Goal: Information Seeking & Learning: Check status

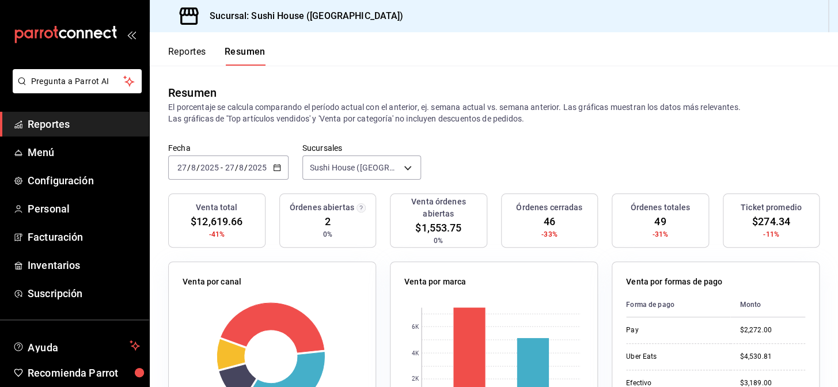
click at [375, 100] on div "Resumen" at bounding box center [493, 92] width 651 height 17
click at [187, 60] on button "Reportes" at bounding box center [187, 56] width 38 height 20
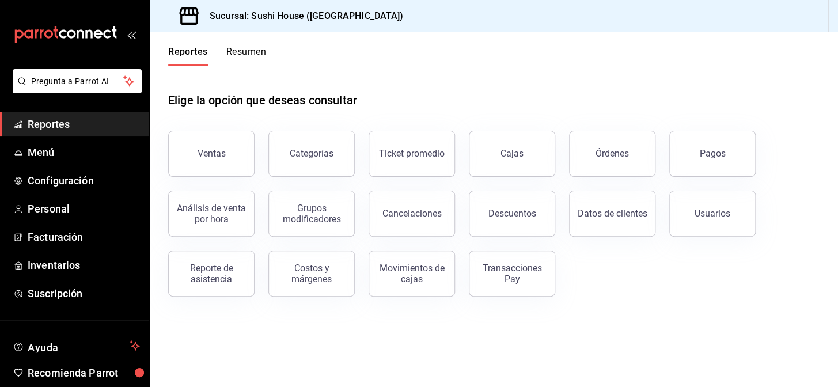
drag, startPoint x: 191, startPoint y: 153, endPoint x: 203, endPoint y: 155, distance: 11.7
click at [201, 157] on button "Ventas" at bounding box center [211, 154] width 86 height 46
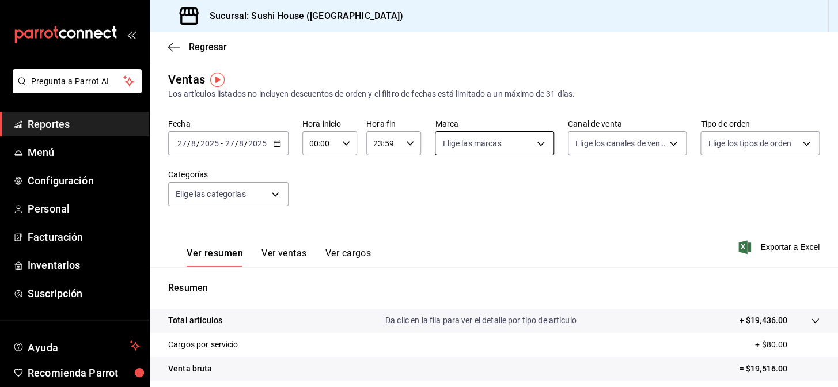
click at [462, 142] on body "Pregunta a Parrot AI Reportes Menú Configuración Personal Facturación Inventari…" at bounding box center [419, 193] width 838 height 387
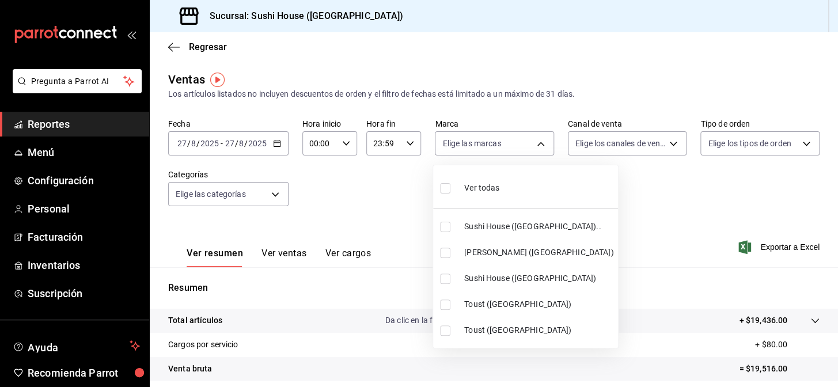
click at [461, 229] on li "Sushi House ([GEOGRAPHIC_DATA]).." at bounding box center [525, 227] width 185 height 26
type input "7dc1bbcc-c854-438a-98a7-f6be28febd34"
checkbox input "true"
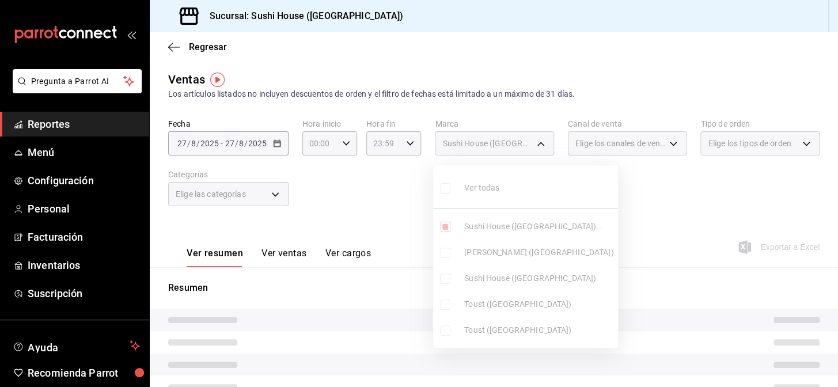
click at [461, 248] on ul "Ver todas Sushi House (Galicia).. Genki Poke (GALICIA) Sushi House (Galicia) To…" at bounding box center [525, 256] width 185 height 183
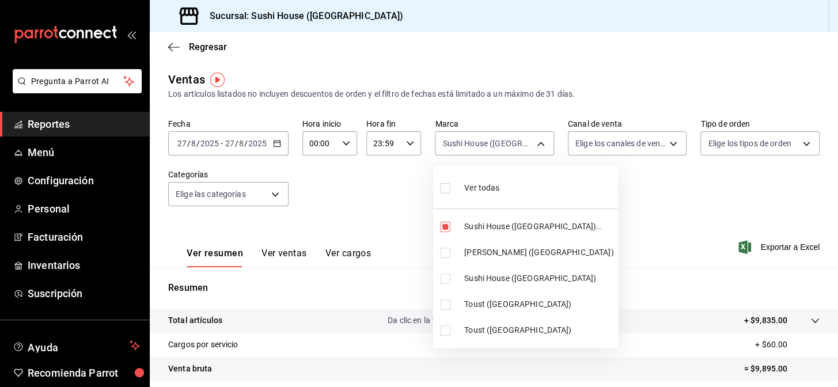
click at [470, 198] on div "Ver todas" at bounding box center [469, 186] width 59 height 25
type input "7dc1bbcc-c854-438a-98a7-f6be28febd34,74f618c1-62af-4f1c-9f59-932c5bb3cccb,fc9d6…"
checkbox input "true"
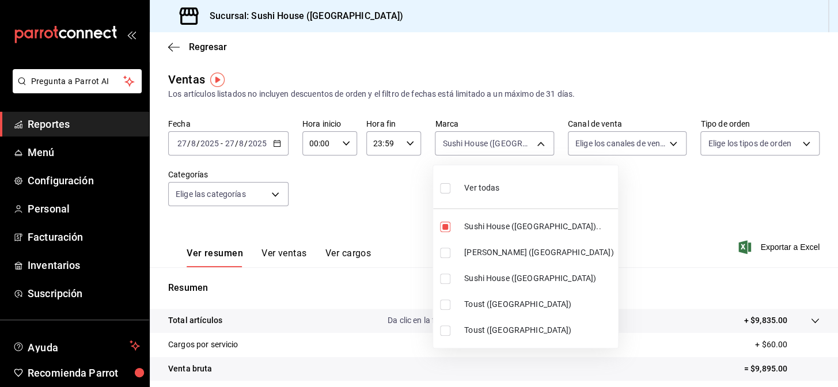
checkbox input "true"
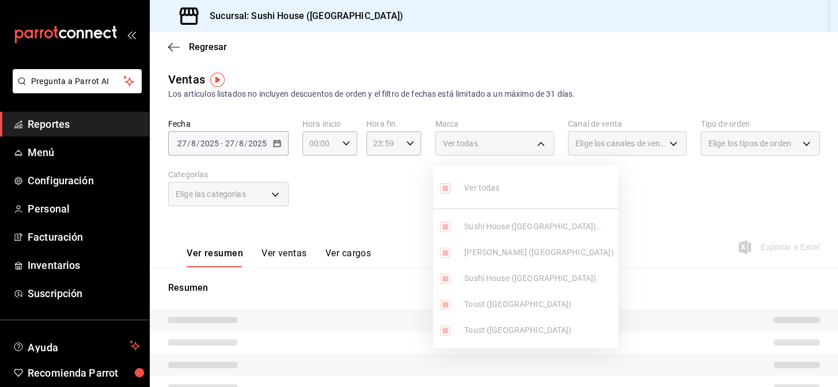
click at [600, 211] on div at bounding box center [419, 193] width 838 height 387
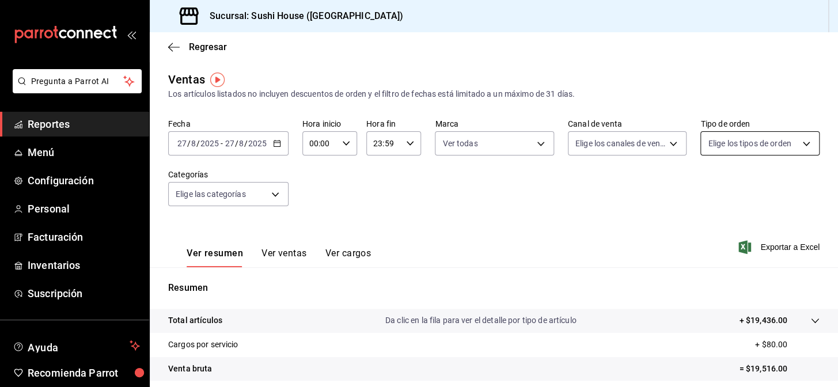
click at [728, 138] on body "Pregunta a Parrot AI Reportes Menú Configuración Personal Facturación Inventari…" at bounding box center [419, 193] width 838 height 387
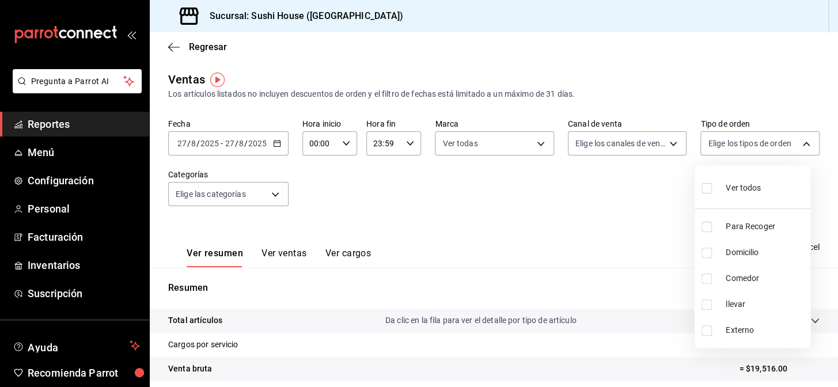
click at [720, 258] on li "Domicilio" at bounding box center [752, 253] width 116 height 26
type input "c813e250-a487-4472-927d-f84c1c5aa0d0"
checkbox input "true"
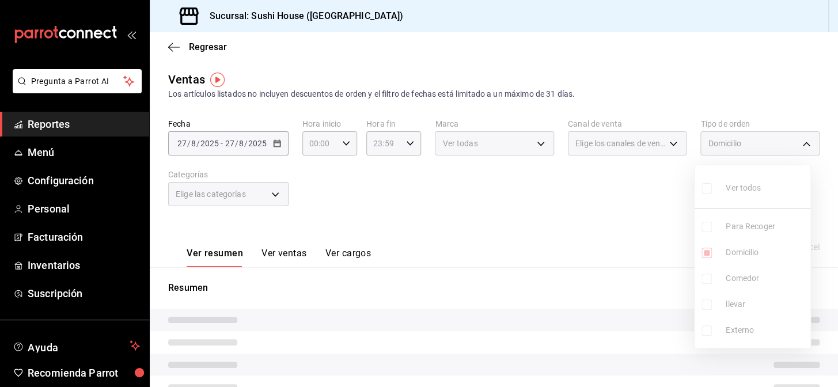
click at [540, 211] on div at bounding box center [419, 193] width 838 height 387
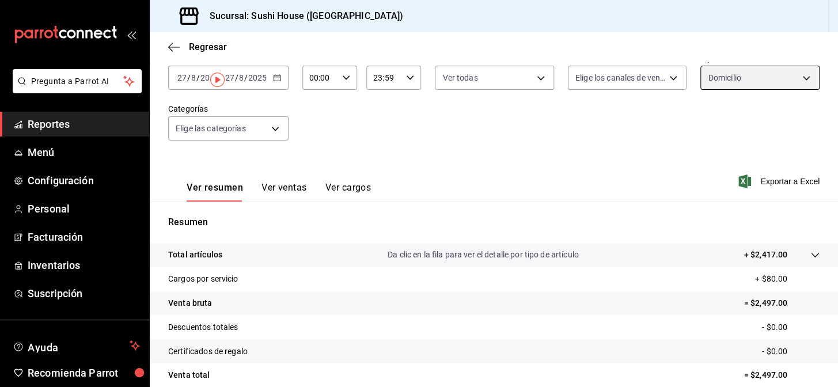
scroll to position [165, 0]
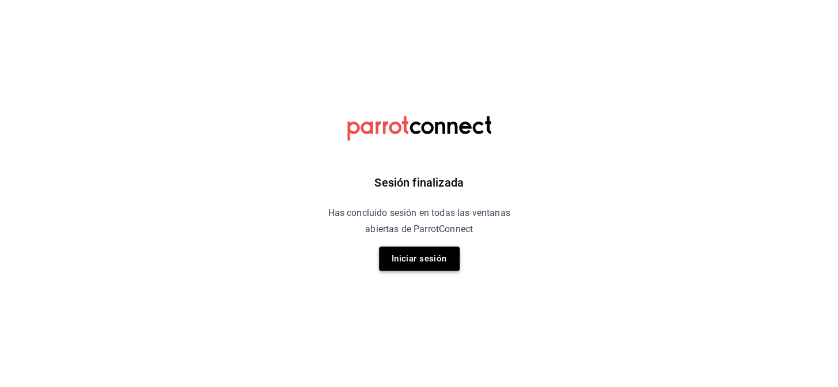
click at [413, 248] on button "Iniciar sesión" at bounding box center [419, 258] width 81 height 24
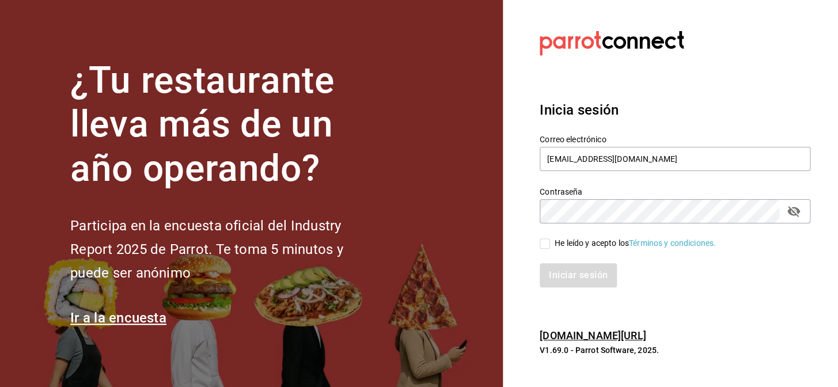
click at [547, 240] on input "He leído y acepto los Términos y condiciones." at bounding box center [545, 243] width 10 height 10
checkbox input "true"
click at [575, 276] on button "Iniciar sesión" at bounding box center [579, 275] width 78 height 24
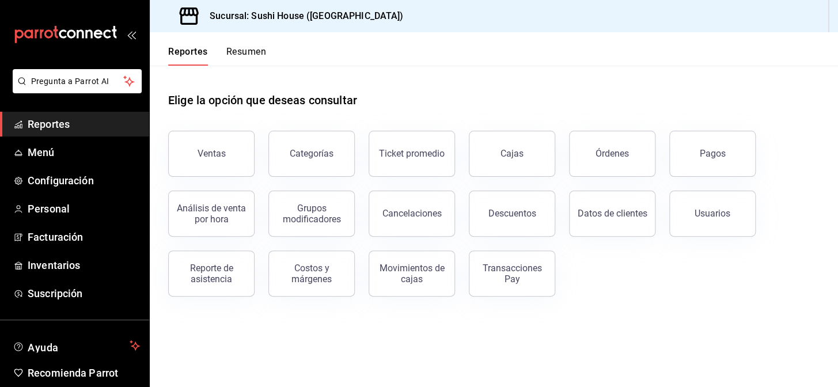
click at [229, 64] on button "Resumen" at bounding box center [246, 56] width 40 height 20
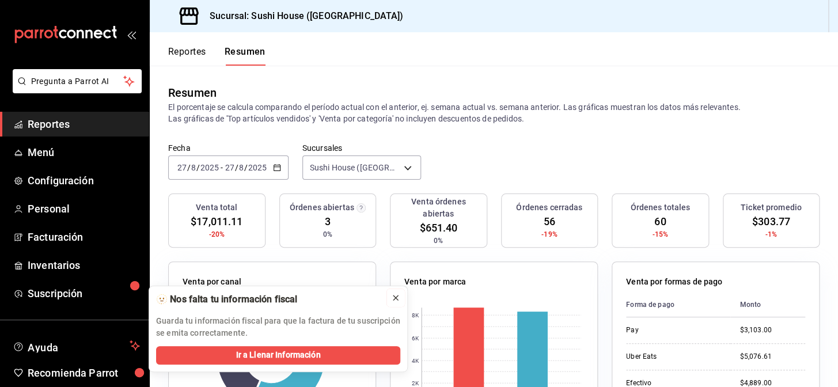
click at [395, 305] on button at bounding box center [395, 298] width 18 height 18
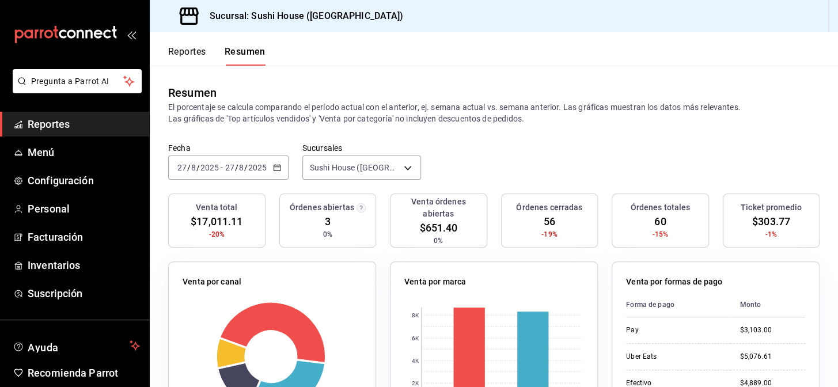
click at [192, 58] on button "Reportes" at bounding box center [187, 56] width 38 height 20
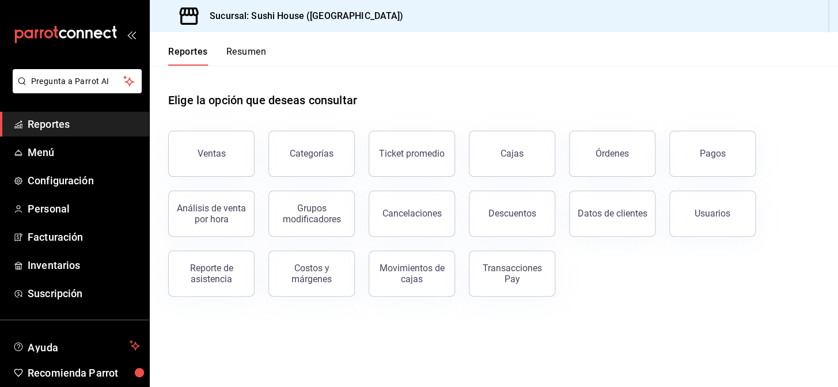
click at [233, 58] on button "Resumen" at bounding box center [246, 56] width 40 height 20
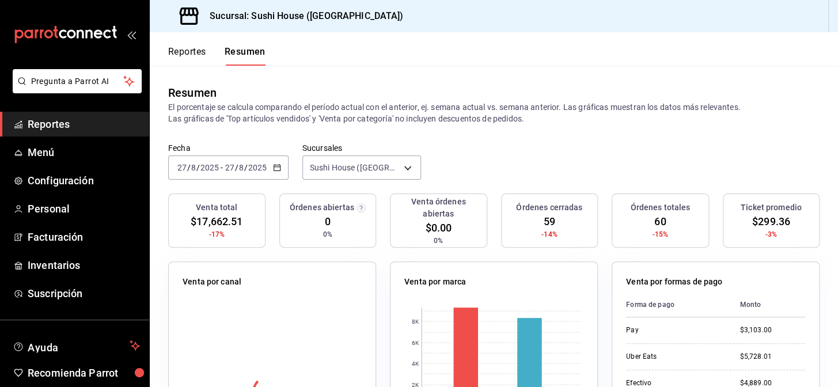
click at [196, 57] on button "Reportes" at bounding box center [187, 56] width 38 height 20
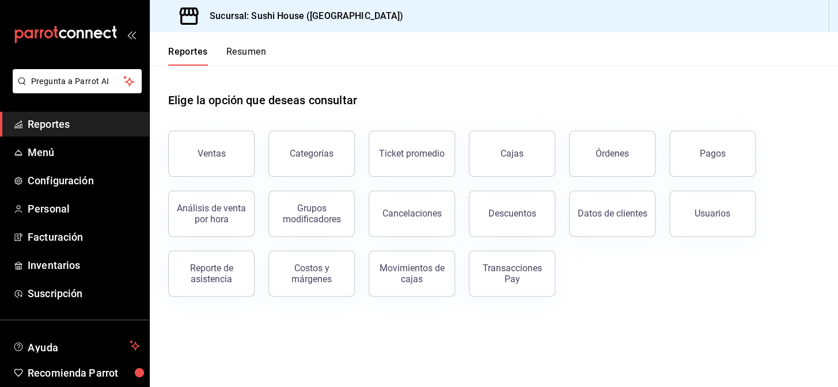
click at [242, 51] on button "Resumen" at bounding box center [246, 56] width 40 height 20
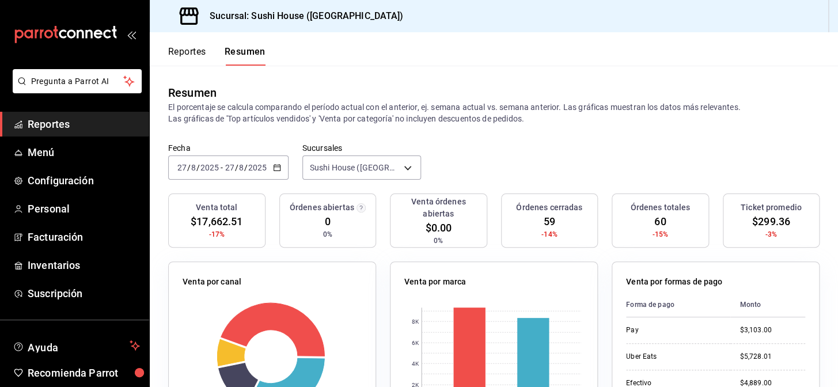
click at [203, 49] on button "Reportes" at bounding box center [187, 56] width 38 height 20
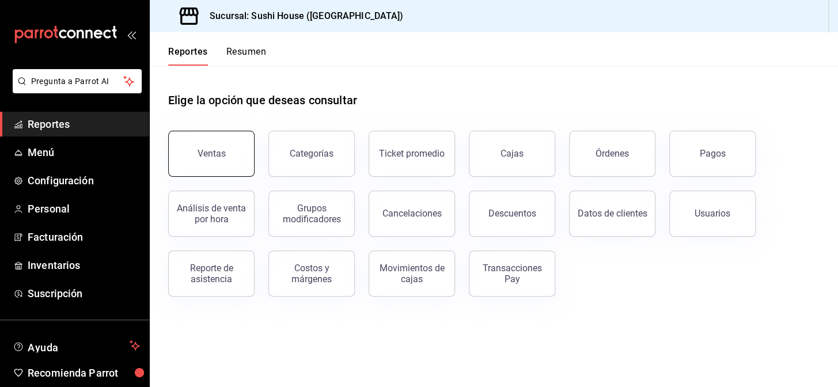
click at [247, 154] on button "Ventas" at bounding box center [211, 154] width 86 height 46
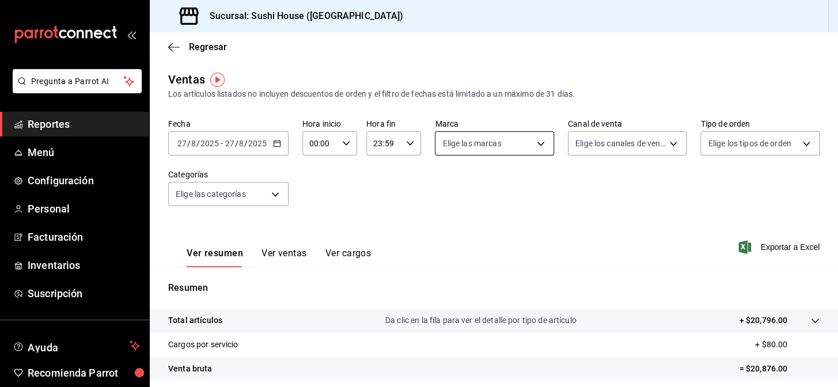
click at [458, 146] on body "Pregunta a Parrot AI Reportes Menú Configuración Personal Facturación Inventari…" at bounding box center [419, 193] width 838 height 387
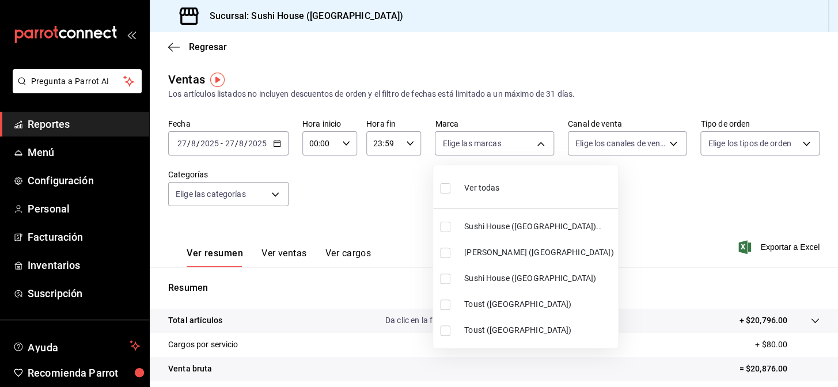
click at [466, 227] on span "Sushi House ([GEOGRAPHIC_DATA]).." at bounding box center [538, 227] width 149 height 12
type input "7dc1bbcc-c854-438a-98a7-f6be28febd34"
checkbox input "true"
click at [468, 280] on span "Sushi House ([GEOGRAPHIC_DATA])" at bounding box center [538, 278] width 149 height 12
type input "7dc1bbcc-c854-438a-98a7-f6be28febd34,fc9d632e-e170-447e-9cd5-70bd0bb3e59f"
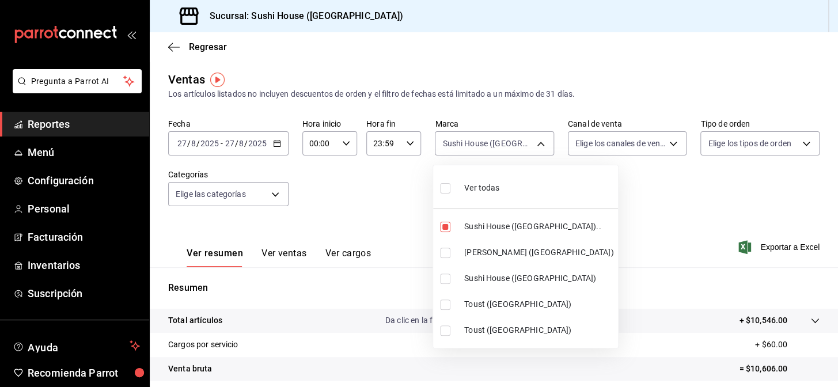
checkbox input "true"
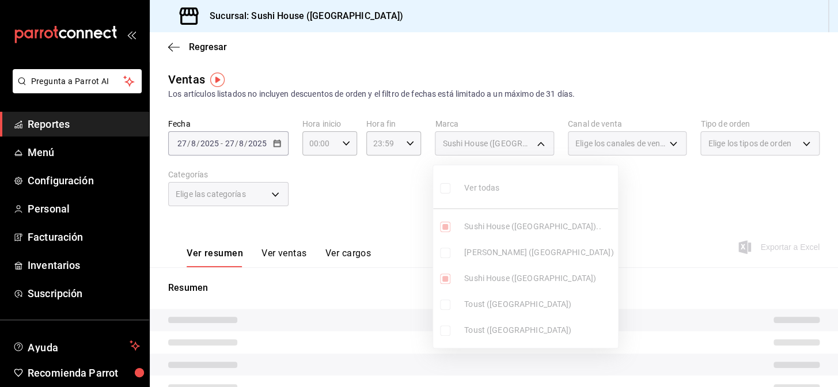
drag, startPoint x: 639, startPoint y: 188, endPoint x: 633, endPoint y: 163, distance: 26.0
click at [639, 185] on div at bounding box center [419, 193] width 838 height 387
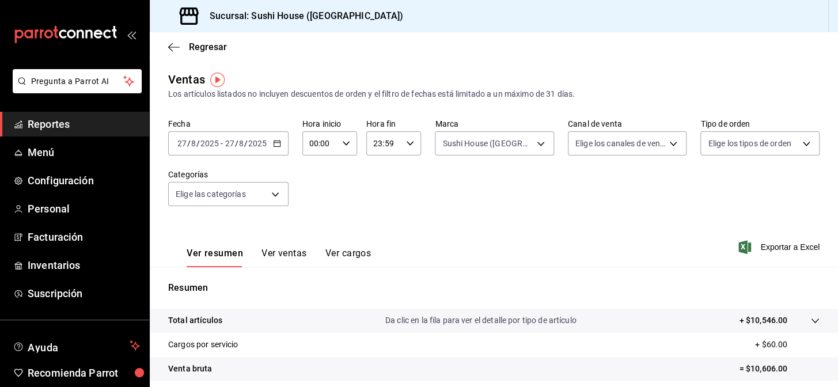
click at [628, 136] on div "Ver todas Sushi House (Galicia).. Genki Poke (GALICIA) Sushi House (Galicia) To…" at bounding box center [419, 193] width 838 height 387
click at [633, 156] on div "Fecha 2025-08-27 27 / 8 / 2025 - 2025-08-27 27 / 8 / 2025 Hora inicio 00:00 Hor…" at bounding box center [493, 169] width 651 height 101
click at [629, 150] on body "Pregunta a Parrot AI Reportes Menú Configuración Personal Facturación Inventari…" at bounding box center [419, 193] width 838 height 387
click at [629, 276] on span "Rappi" at bounding box center [635, 278] width 80 height 12
type input "RAPPI"
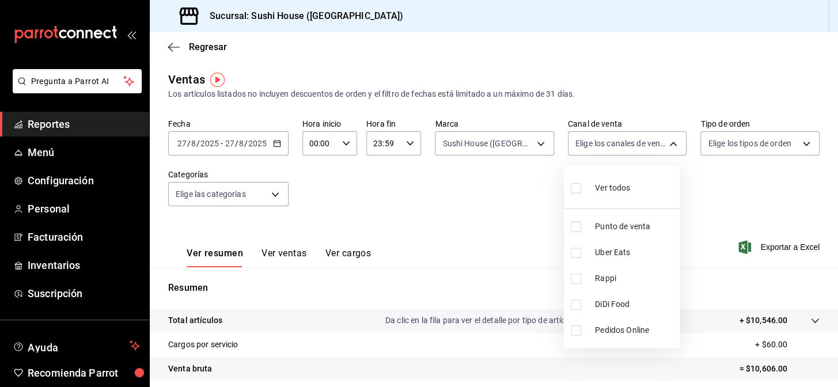
checkbox input "true"
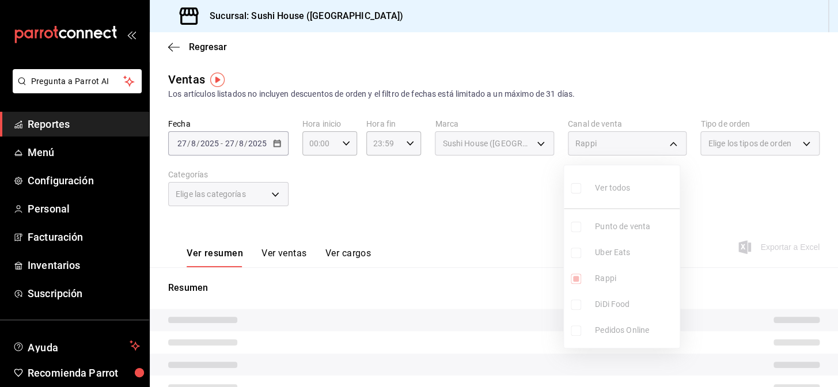
click at [704, 196] on div at bounding box center [419, 193] width 838 height 387
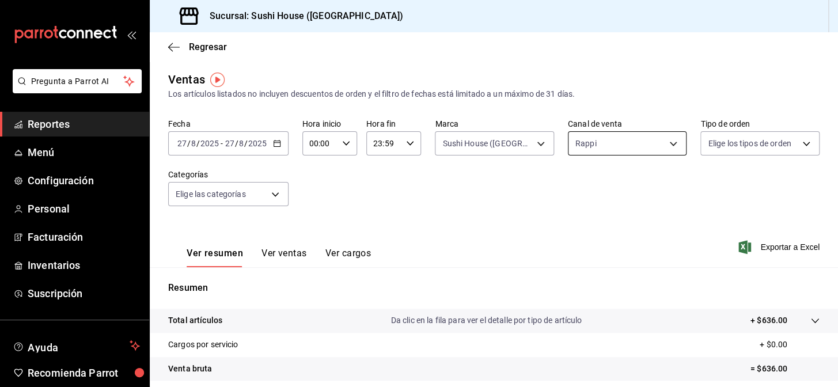
click at [600, 136] on body "Pregunta a Parrot AI Reportes Menú Configuración Personal Facturación Inventari…" at bounding box center [419, 193] width 838 height 387
click at [595, 298] on span "DiDi Food" at bounding box center [635, 304] width 80 height 12
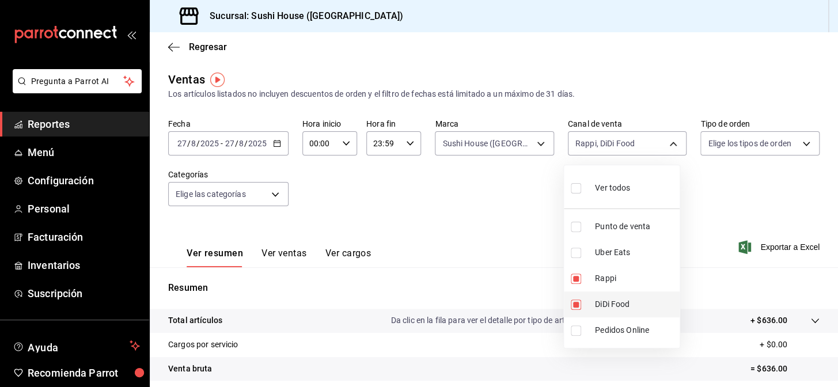
type input "RAPPI,DIDI_FOOD"
checkbox input "true"
click at [595, 282] on span "Rappi" at bounding box center [635, 278] width 80 height 12
type input "DIDI_FOOD"
checkbox input "false"
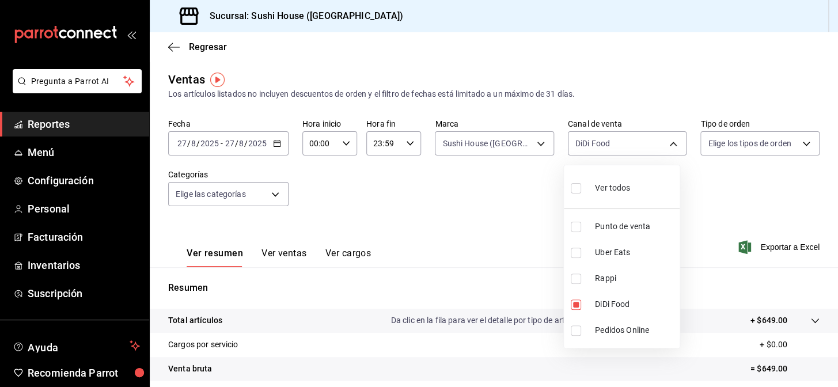
click at [779, 192] on div at bounding box center [419, 193] width 838 height 387
click at [636, 135] on body "Pregunta a Parrot AI Reportes Menú Configuración Personal Facturación Inventari…" at bounding box center [419, 193] width 838 height 387
click at [636, 256] on span "Uber Eats" at bounding box center [635, 252] width 80 height 12
type input "DIDI_FOOD,UBER_EATS"
checkbox input "true"
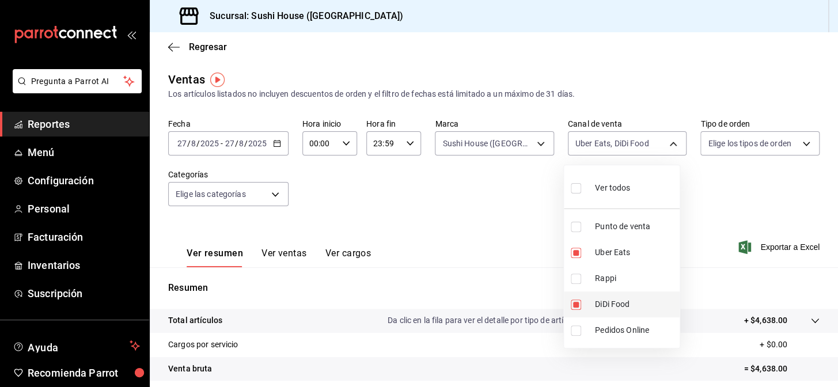
click at [608, 308] on span "DiDi Food" at bounding box center [635, 304] width 80 height 12
type input "UBER_EATS"
checkbox input "false"
click at [523, 200] on div at bounding box center [419, 193] width 838 height 387
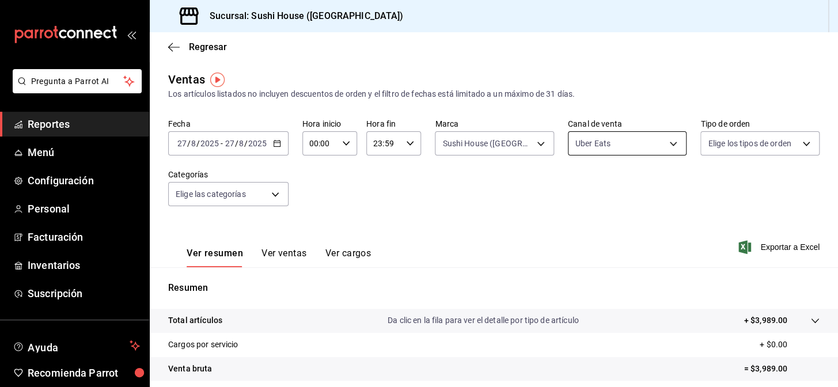
click at [595, 153] on body "Pregunta a Parrot AI Reportes Menú Configuración Personal Facturación Inventari…" at bounding box center [419, 193] width 838 height 387
drag, startPoint x: 491, startPoint y: 218, endPoint x: 485, endPoint y: 173, distance: 45.9
click at [491, 217] on div at bounding box center [419, 193] width 838 height 387
click at [484, 143] on div "Ver todos Punto de venta Uber Eats Rappi DiDi Food Pedidos Online" at bounding box center [419, 193] width 838 height 387
click at [500, 134] on body "Pregunta a Parrot AI Reportes Menú Configuración Personal Facturación Inventari…" at bounding box center [419, 193] width 838 height 387
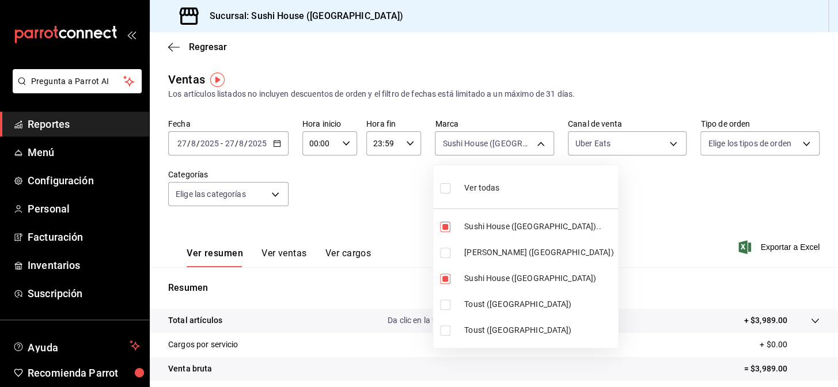
click at [501, 260] on li "[PERSON_NAME] ([GEOGRAPHIC_DATA])" at bounding box center [525, 253] width 185 height 26
type input "7dc1bbcc-c854-438a-98a7-f6be28febd34,fc9d632e-e170-447e-9cd5-70bd0bb3e59f,74f61…"
checkbox input "true"
click at [510, 278] on span "Sushi House ([GEOGRAPHIC_DATA])" at bounding box center [538, 278] width 149 height 12
type input "7dc1bbcc-c854-438a-98a7-f6be28febd34,74f618c1-62af-4f1c-9f59-932c5bb3cccb"
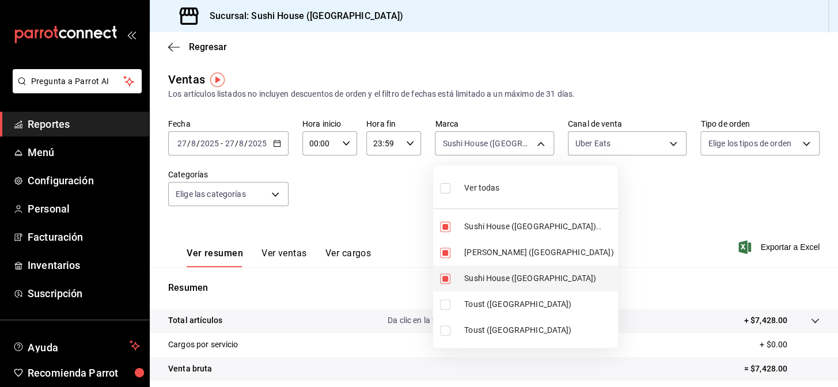
checkbox input "false"
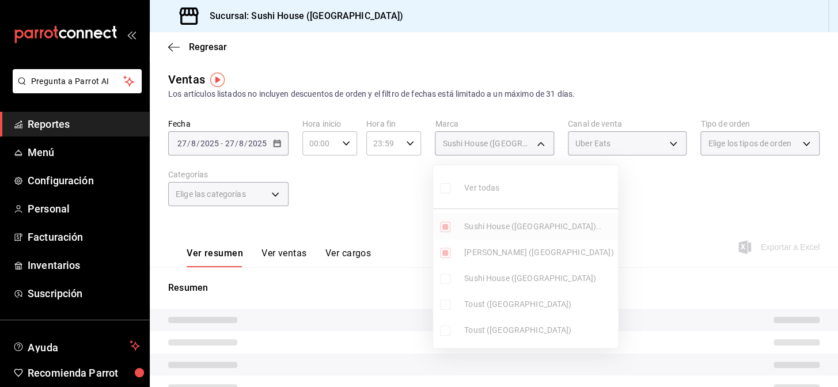
click at [510, 223] on span "Sushi House ([GEOGRAPHIC_DATA]).." at bounding box center [538, 227] width 149 height 12
type input "74f618c1-62af-4f1c-9f59-932c5bb3cccb"
checkbox input "false"
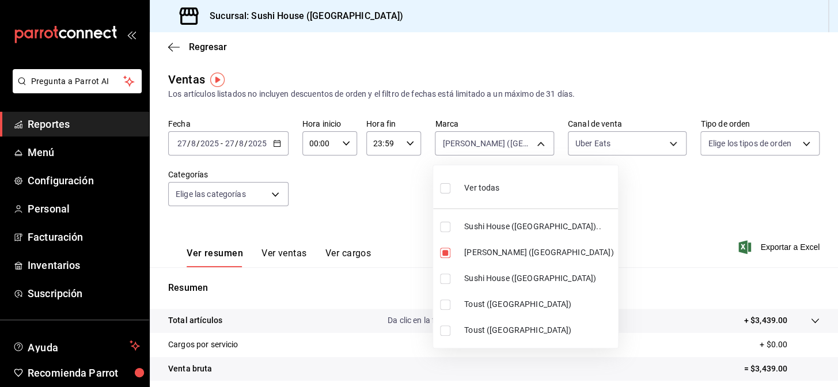
click at [639, 202] on div at bounding box center [419, 193] width 838 height 387
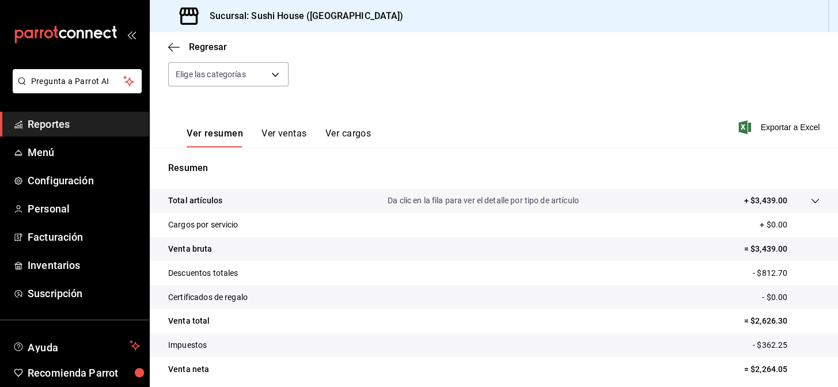
scroll to position [60, 0]
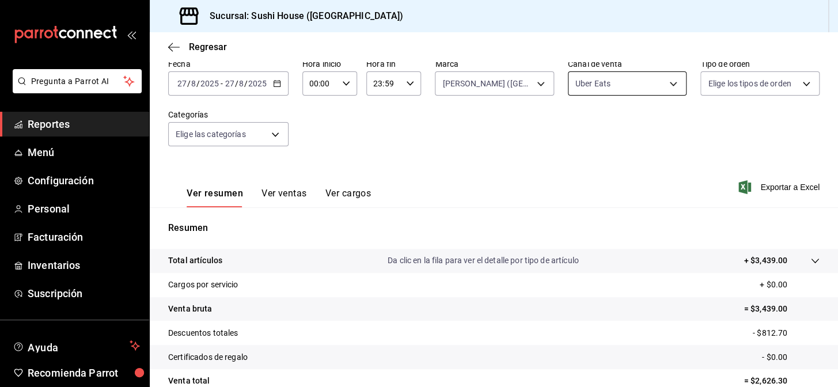
click at [634, 92] on body "Pregunta a Parrot AI Reportes Menú Configuración Personal Facturación Inventari…" at bounding box center [419, 193] width 838 height 387
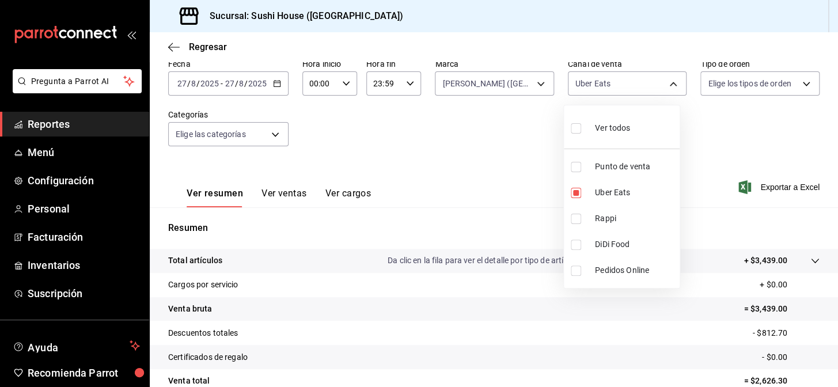
click at [622, 252] on li "DiDi Food" at bounding box center [622, 244] width 116 height 26
type input "UBER_EATS,DIDI_FOOD"
checkbox input "true"
click at [620, 181] on li "Uber Eats" at bounding box center [622, 193] width 116 height 26
type input "DIDI_FOOD"
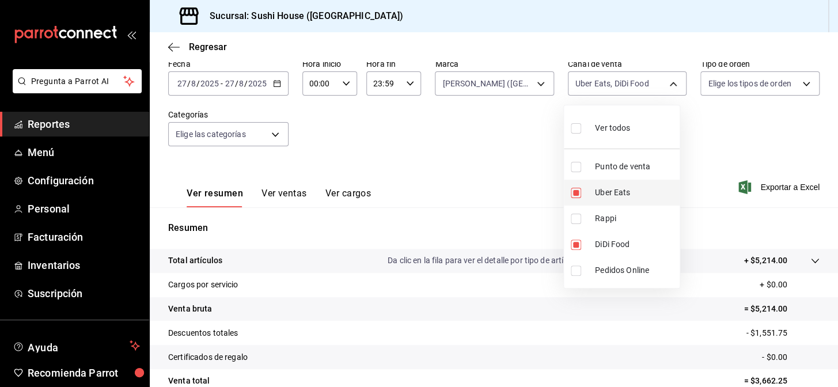
checkbox input "false"
click at [703, 155] on div at bounding box center [419, 193] width 838 height 387
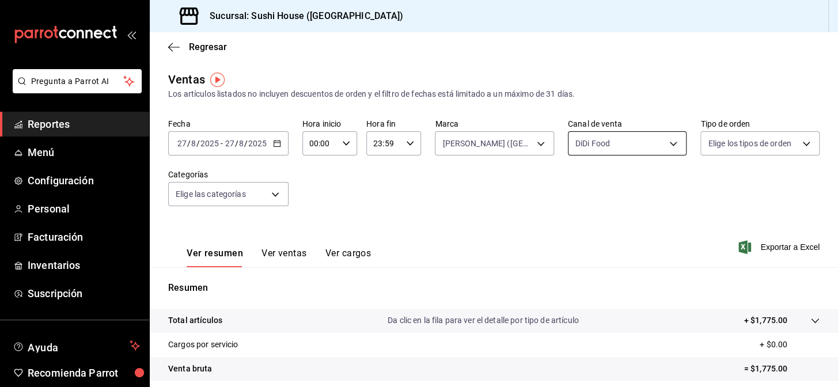
click at [662, 148] on body "Pregunta a Parrot AI Reportes Menú Configuración Personal Facturación Inventari…" at bounding box center [419, 193] width 838 height 387
click at [629, 274] on span "Rappi" at bounding box center [635, 278] width 80 height 12
type input "DIDI_FOOD,RAPPI"
checkbox input "true"
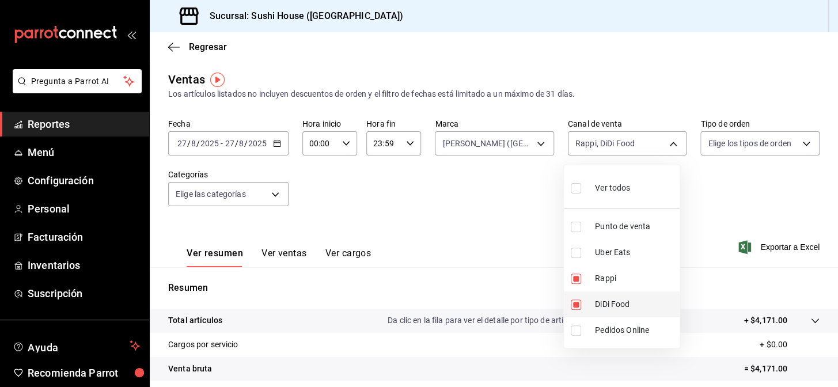
click at [620, 309] on span "DiDi Food" at bounding box center [635, 304] width 80 height 12
type input "RAPPI"
checkbox input "false"
click at [717, 200] on div at bounding box center [419, 193] width 838 height 387
click at [625, 145] on body "Pregunta a Parrot AI Reportes Menú Configuración Personal Facturación Inventari…" at bounding box center [419, 193] width 838 height 387
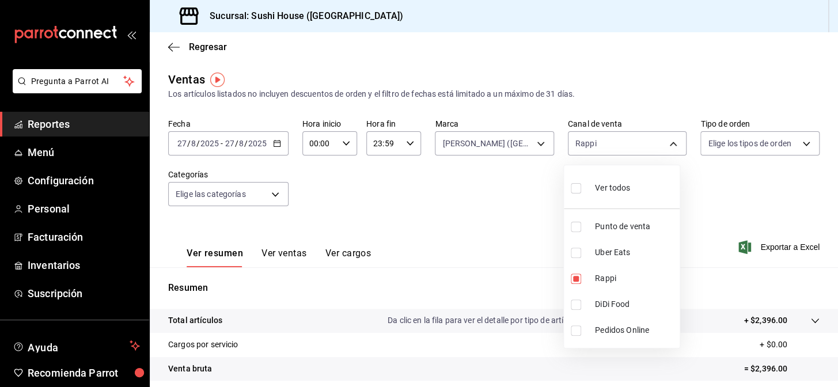
drag, startPoint x: 583, startPoint y: 281, endPoint x: 507, endPoint y: 208, distance: 105.5
click at [583, 281] on label at bounding box center [578, 279] width 15 height 10
click at [581, 281] on input "checkbox" at bounding box center [576, 279] width 10 height 10
checkbox input "true"
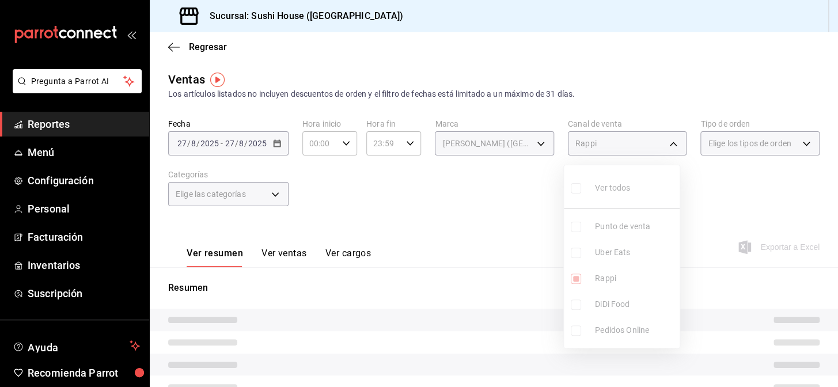
type input "RAPPI"
click at [507, 208] on div at bounding box center [419, 193] width 838 height 387
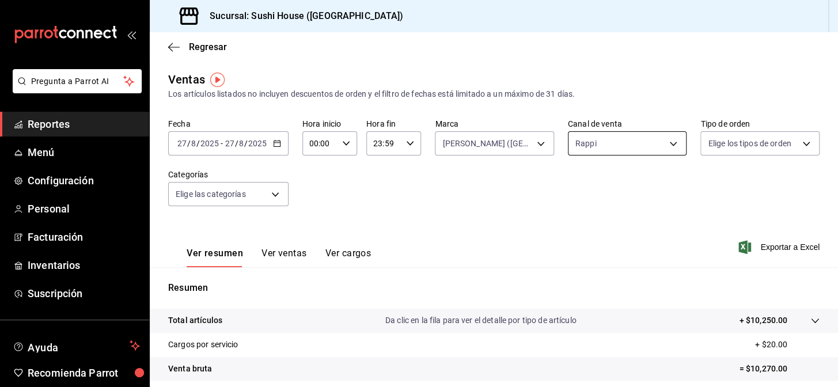
click at [582, 151] on body "Pregunta a Parrot AI Reportes Menú Configuración Personal Facturación Inventari…" at bounding box center [419, 193] width 838 height 387
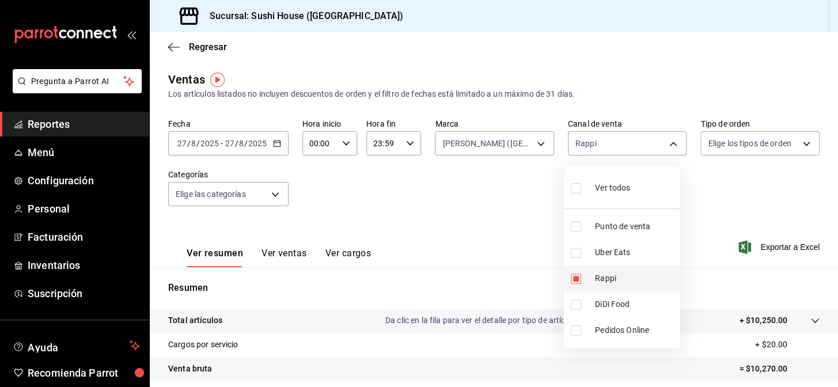
click at [575, 283] on input "checkbox" at bounding box center [576, 279] width 10 height 10
checkbox input "false"
click at [529, 207] on div at bounding box center [419, 193] width 838 height 387
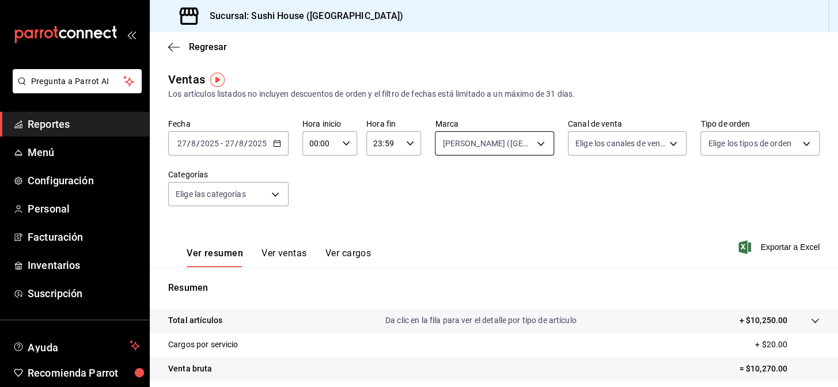
click at [508, 155] on body "Pregunta a Parrot AI Reportes Menú Configuración Personal Facturación Inventari…" at bounding box center [419, 193] width 838 height 387
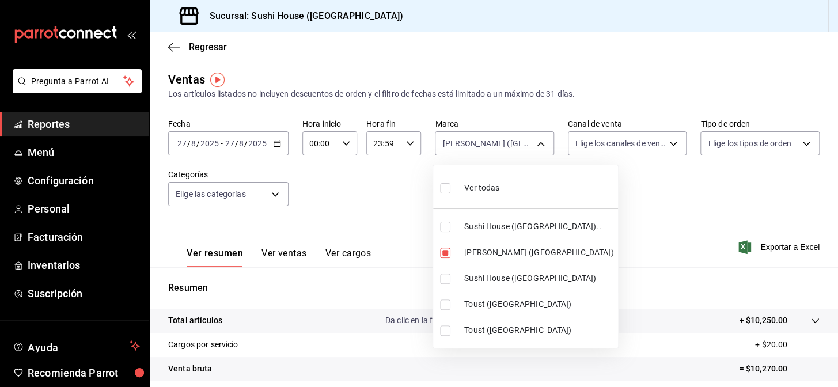
click at [511, 178] on li "Ver todas" at bounding box center [525, 187] width 185 height 34
type input "7dc1bbcc-c854-438a-98a7-f6be28febd34,74f618c1-62af-4f1c-9f59-932c5bb3cccb,fc9d6…"
checkbox input "true"
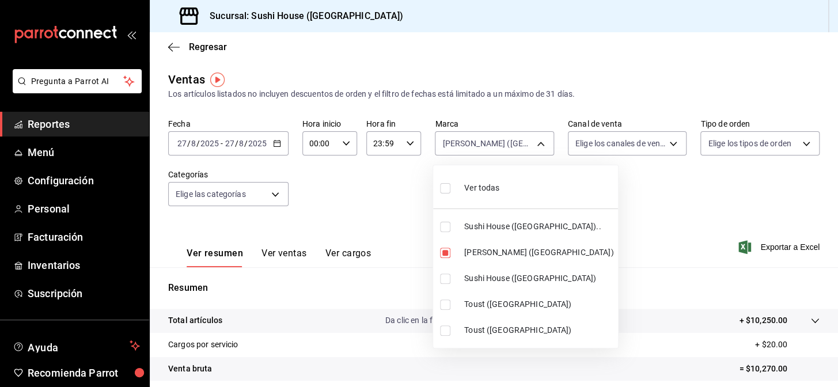
checkbox input "true"
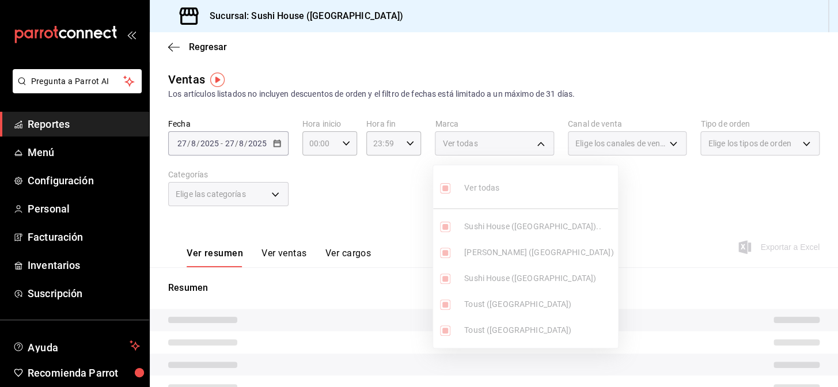
click at [617, 186] on div at bounding box center [419, 193] width 838 height 387
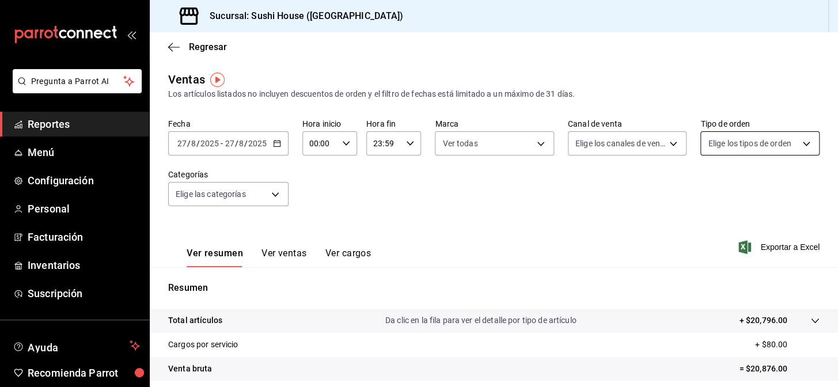
click at [714, 154] on body "Pregunta a Parrot AI Reportes Menú Configuración Personal Facturación Inventari…" at bounding box center [419, 193] width 838 height 387
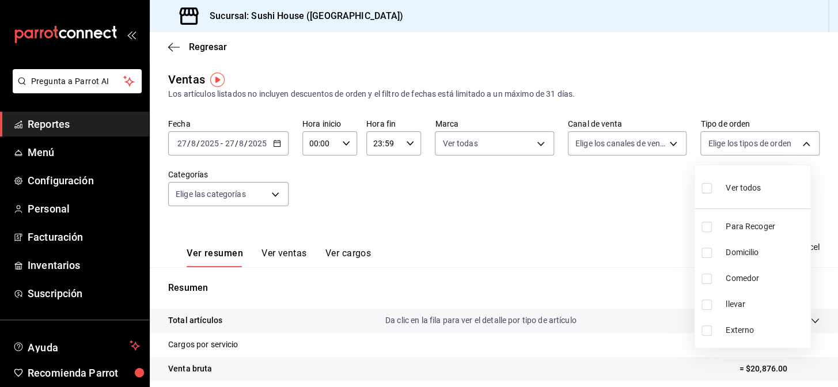
click at [564, 192] on div at bounding box center [419, 193] width 838 height 387
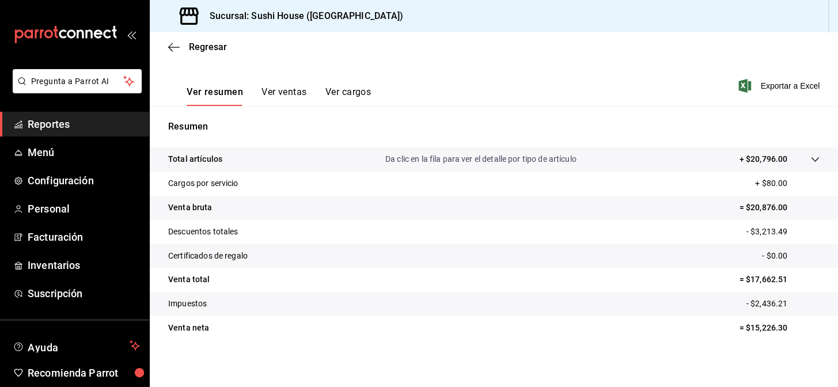
scroll to position [165, 0]
